Goal: Task Accomplishment & Management: Manage account settings

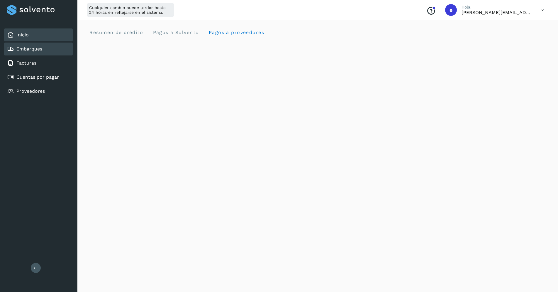
scroll to position [98, 0]
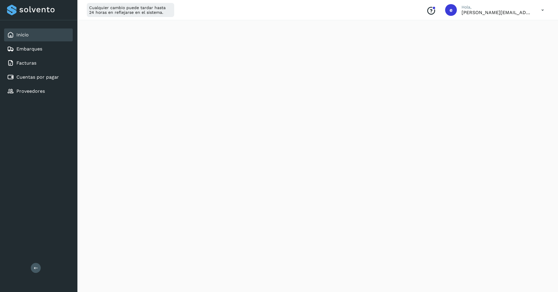
click at [42, 36] on div "Inicio" at bounding box center [38, 34] width 69 height 13
click at [20, 53] on div "Embarques" at bounding box center [38, 49] width 69 height 13
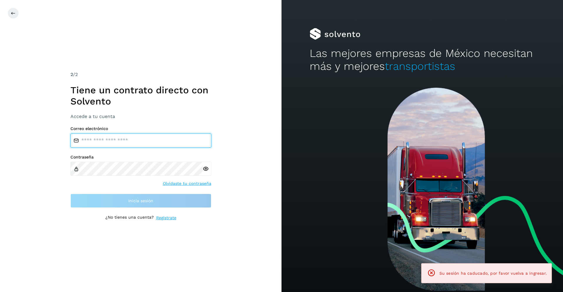
type input "**********"
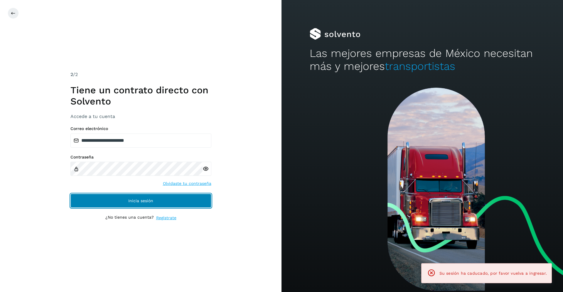
click at [122, 200] on button "Inicia sesión" at bounding box center [140, 201] width 141 height 14
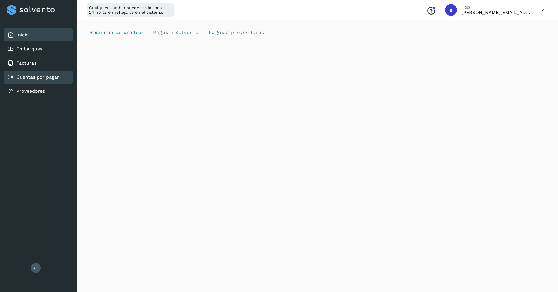
click at [62, 79] on div "Cuentas por pagar" at bounding box center [38, 77] width 69 height 13
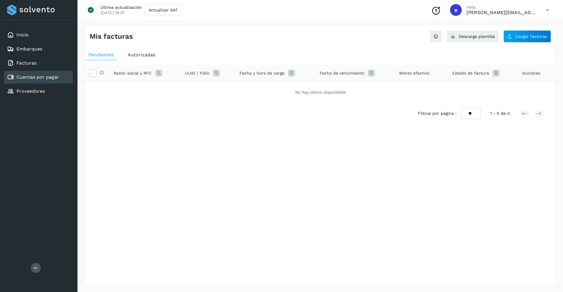
click at [150, 54] on span "Autorizadas" at bounding box center [142, 55] width 28 height 6
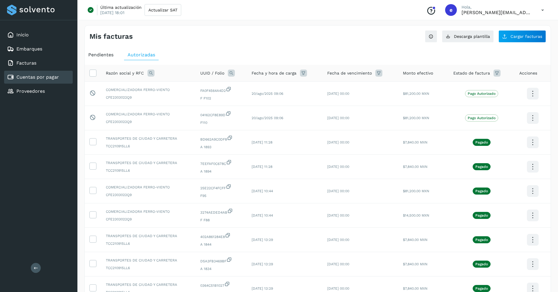
click at [541, 11] on icon at bounding box center [543, 10] width 12 height 12
click at [345, 18] on div at bounding box center [279, 146] width 558 height 292
click at [33, 34] on div "Inicio" at bounding box center [38, 34] width 69 height 13
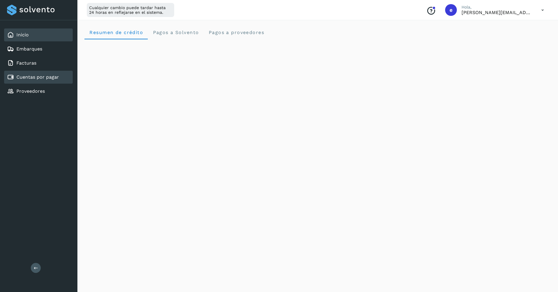
click at [42, 76] on link "Cuentas por pagar" at bounding box center [37, 77] width 43 height 6
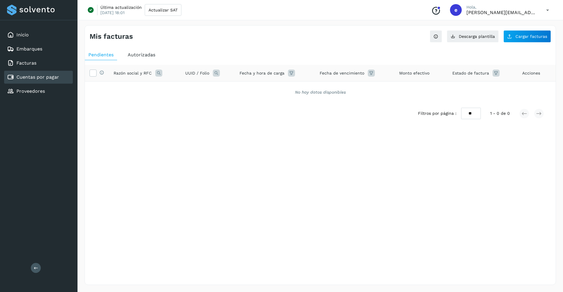
click at [153, 52] on div "Autorizadas" at bounding box center [141, 55] width 35 height 11
